Goal: Information Seeking & Learning: Learn about a topic

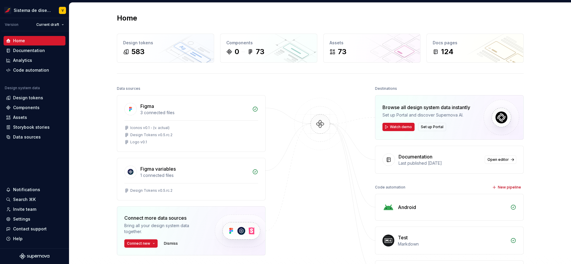
click at [344, 14] on div "Home" at bounding box center [320, 18] width 407 height 10
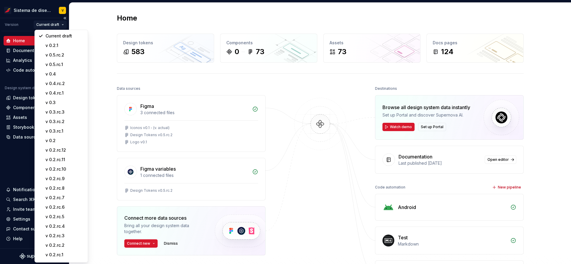
click at [56, 26] on html "Sistema de diseño Iberia V Version Current draft Home Documentation Analytics C…" at bounding box center [285, 132] width 571 height 264
click at [62, 55] on div "v 0.5.rc.2" at bounding box center [65, 55] width 39 height 6
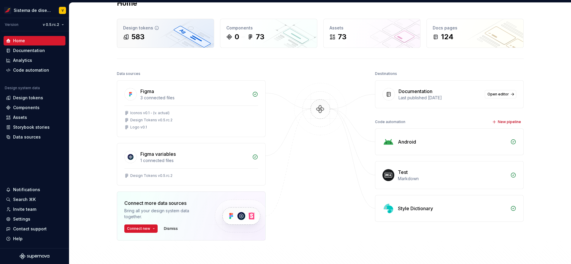
scroll to position [15, 0]
click at [124, 30] on div "Design tokens" at bounding box center [165, 28] width 85 height 6
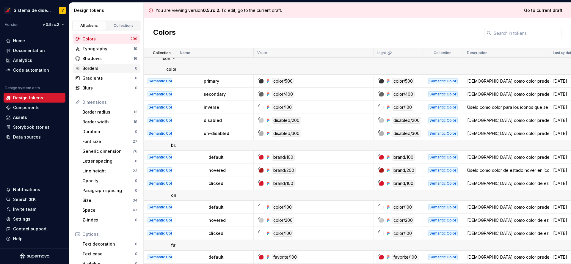
scroll to position [653, 0]
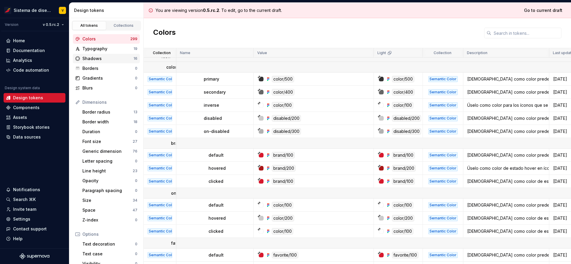
click at [87, 60] on div "Shadows" at bounding box center [107, 59] width 51 height 6
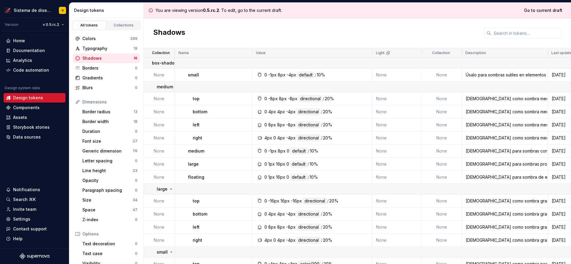
scroll to position [0, 0]
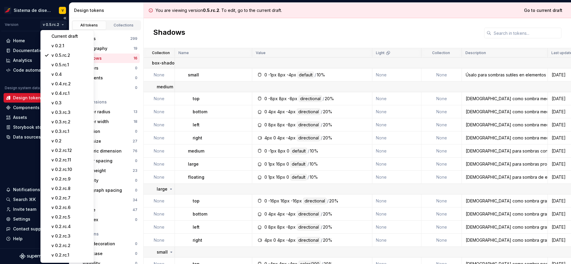
click at [58, 26] on html "Sistema de diseño Iberia V Version v 0.5.rc.2 Home Documentation Analytics Code…" at bounding box center [285, 132] width 571 height 264
click at [60, 36] on div "Current draft" at bounding box center [70, 36] width 39 height 6
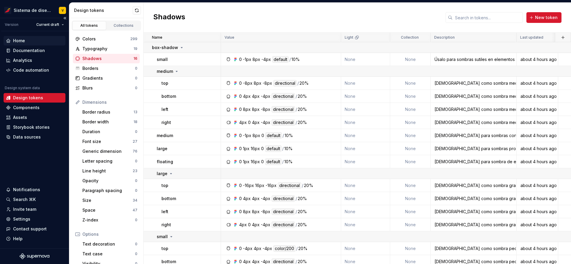
click at [32, 39] on div "Home" at bounding box center [34, 41] width 57 height 6
